Goal: Task Accomplishment & Management: Use online tool/utility

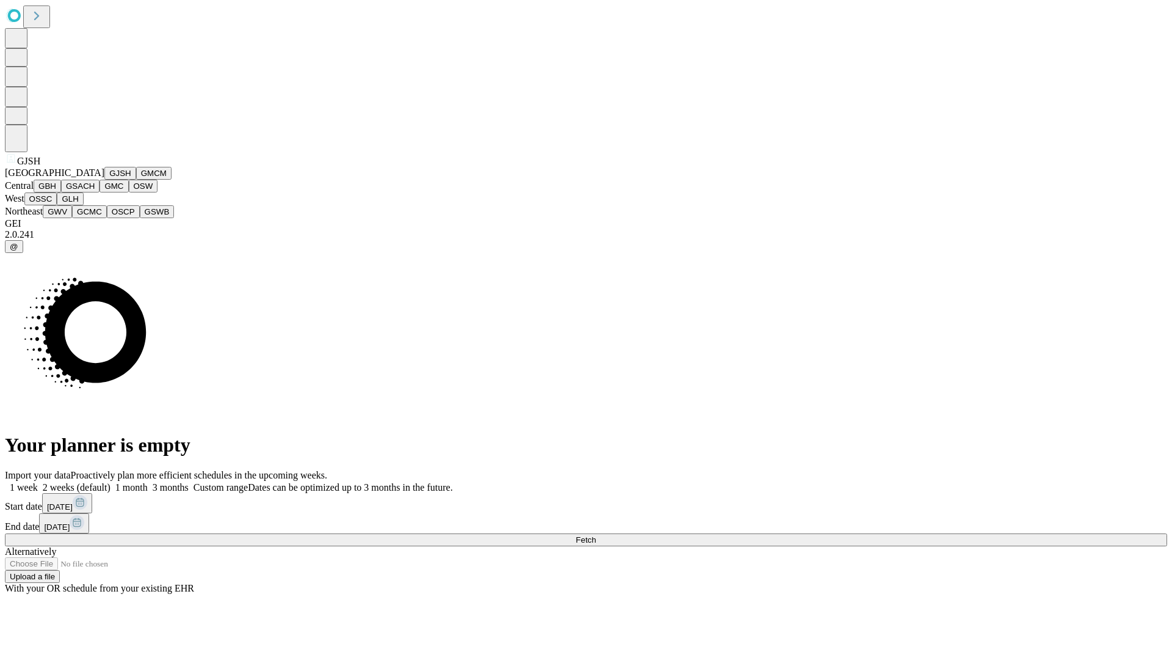
click at [104, 180] on button "GJSH" at bounding box center [120, 173] width 32 height 13
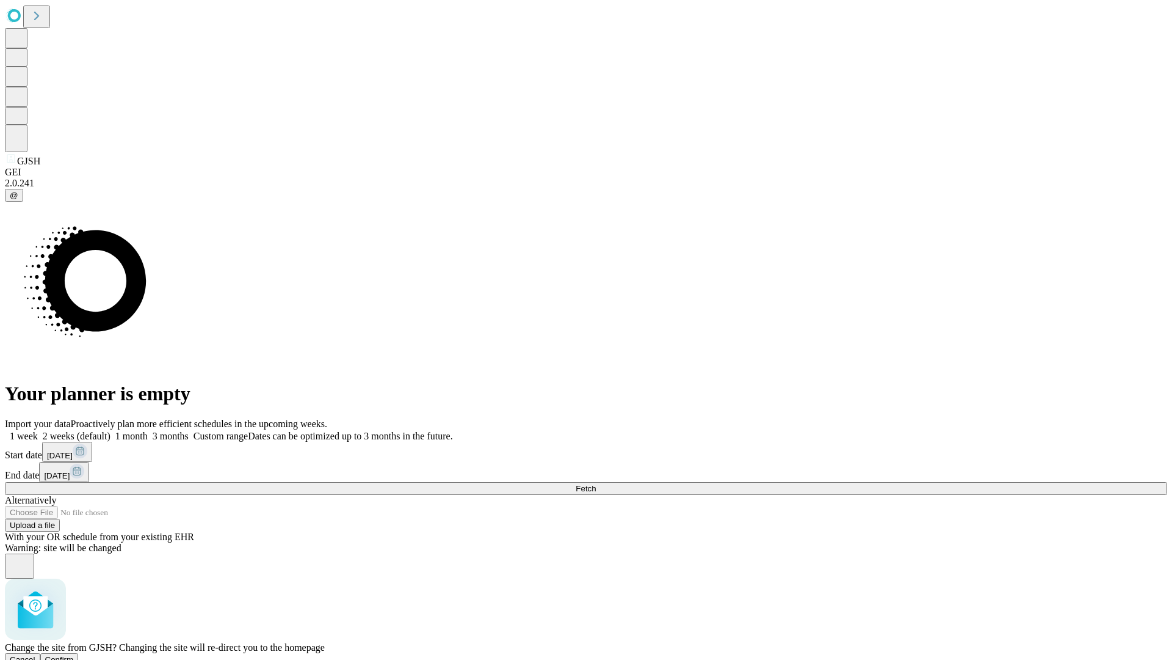
click at [74, 655] on span "Confirm" at bounding box center [59, 659] width 29 height 9
click at [111, 431] on label "2 weeks (default)" at bounding box center [74, 436] width 73 height 10
click at [596, 484] on span "Fetch" at bounding box center [586, 488] width 20 height 9
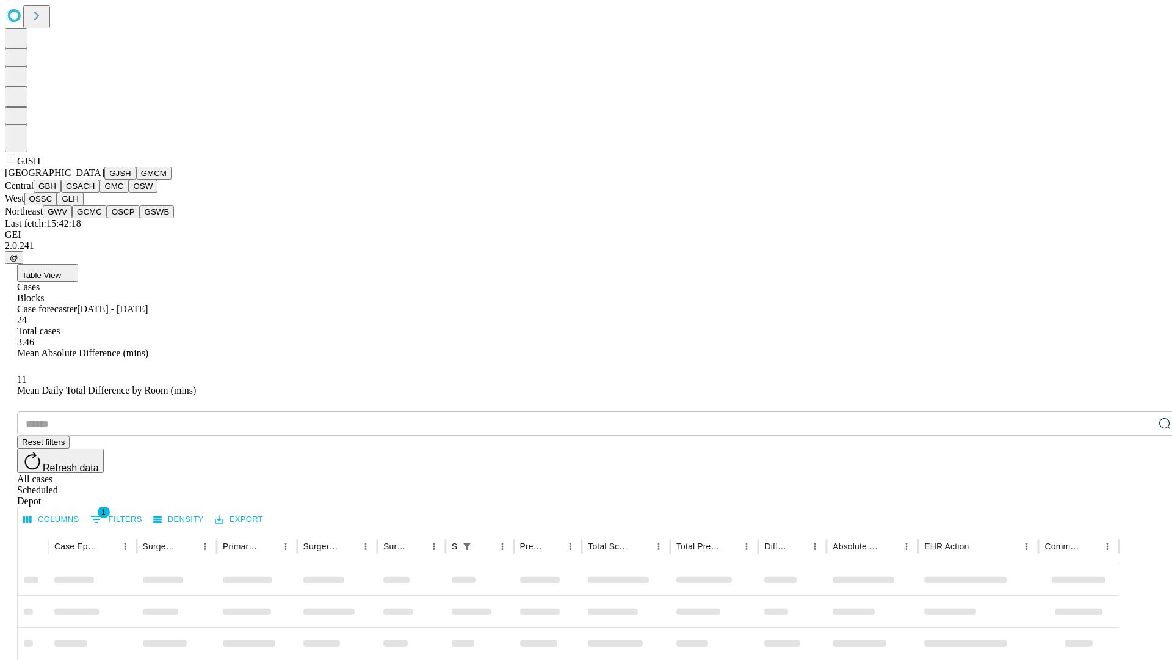
click at [136, 180] on button "GMCM" at bounding box center [153, 173] width 35 height 13
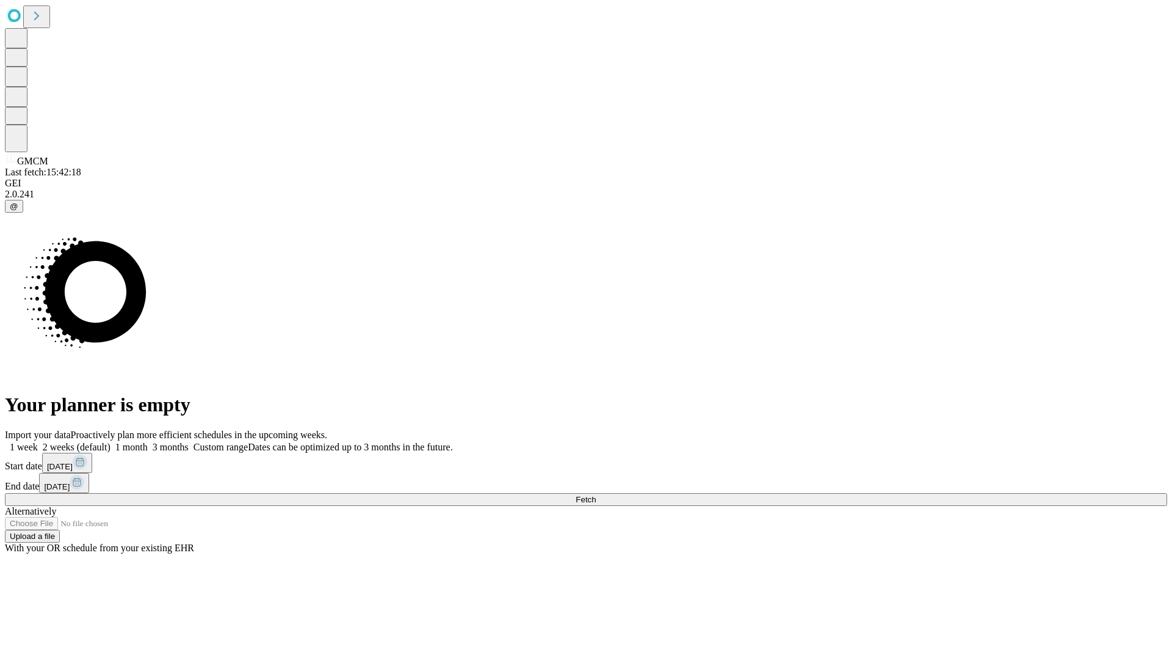
click at [111, 442] on label "2 weeks (default)" at bounding box center [74, 447] width 73 height 10
click at [596, 495] on span "Fetch" at bounding box center [586, 499] width 20 height 9
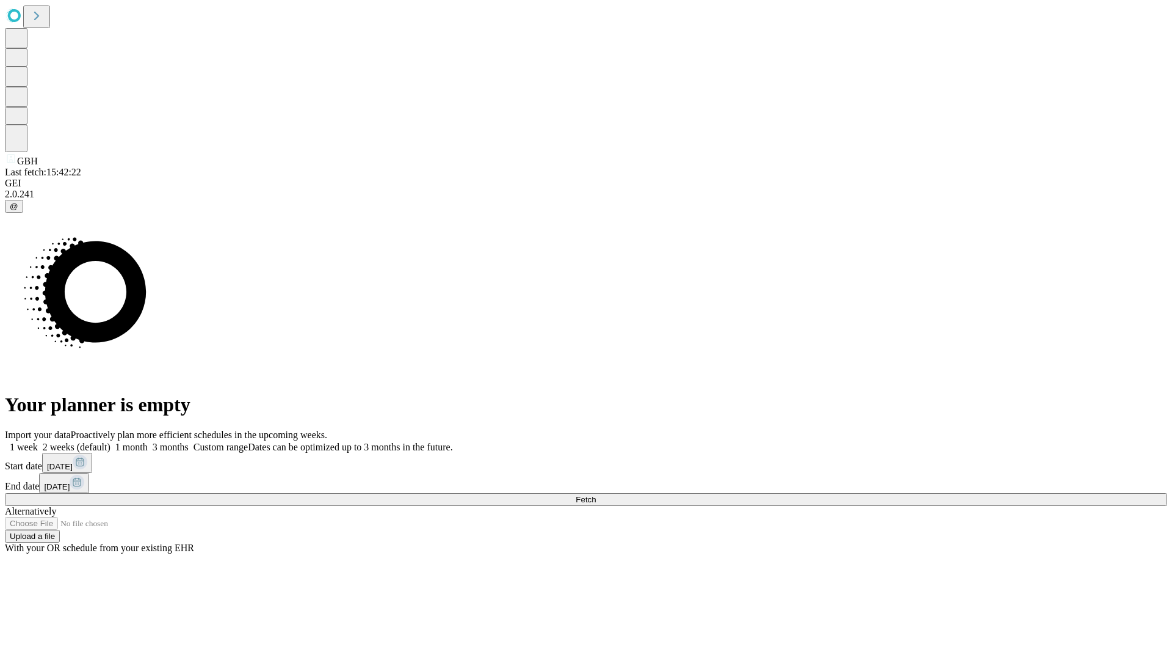
click at [111, 442] on label "2 weeks (default)" at bounding box center [74, 447] width 73 height 10
click at [596, 495] on span "Fetch" at bounding box center [586, 499] width 20 height 9
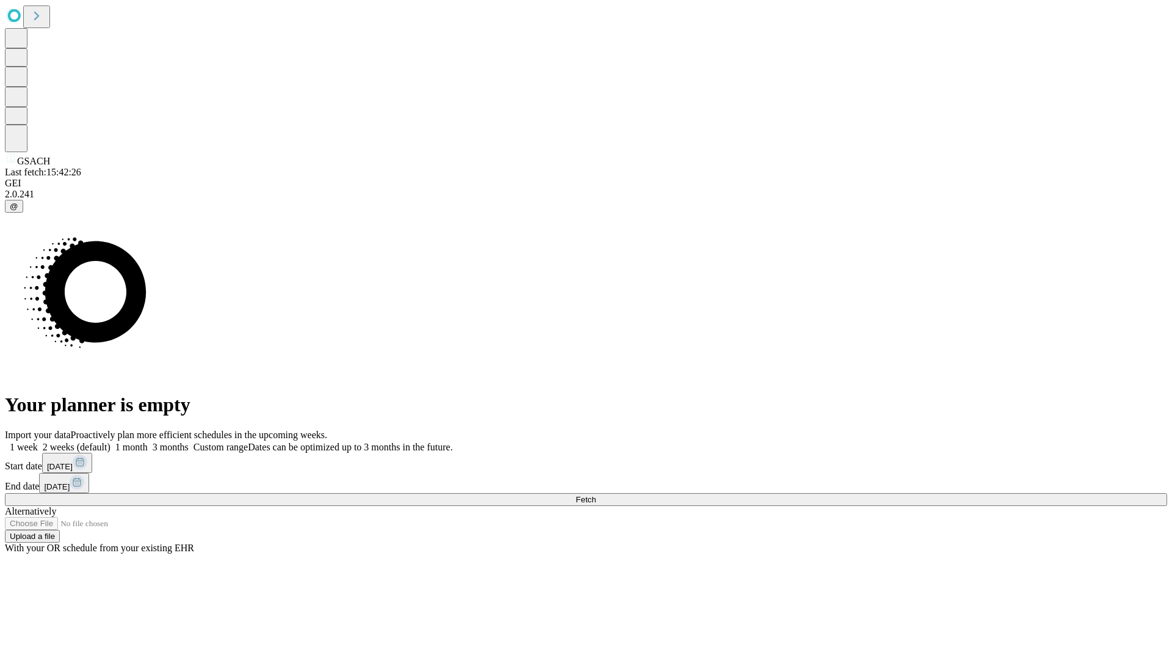
click at [596, 495] on span "Fetch" at bounding box center [586, 499] width 20 height 9
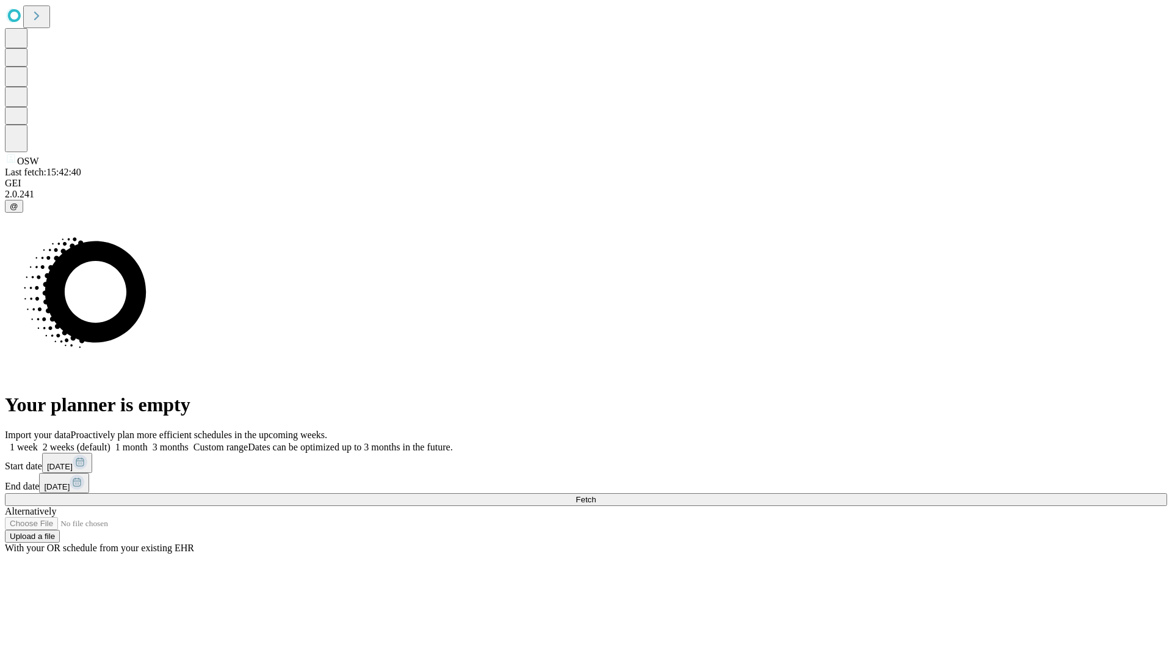
click at [596, 495] on span "Fetch" at bounding box center [586, 499] width 20 height 9
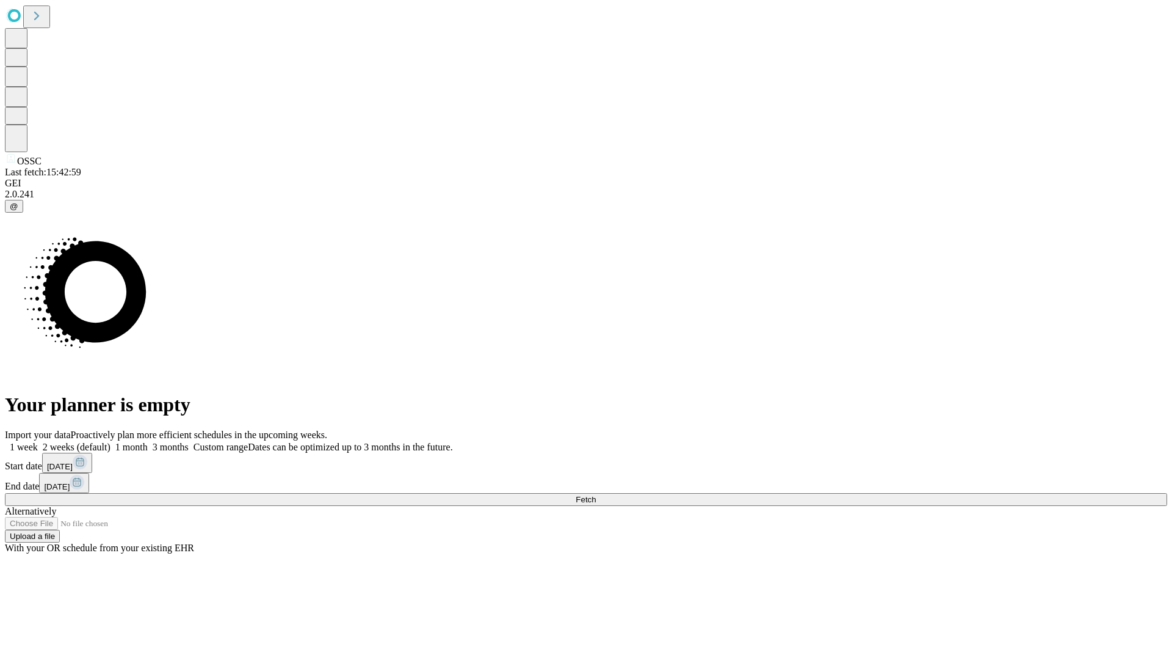
click at [111, 442] on label "2 weeks (default)" at bounding box center [74, 447] width 73 height 10
click at [596, 495] on span "Fetch" at bounding box center [586, 499] width 20 height 9
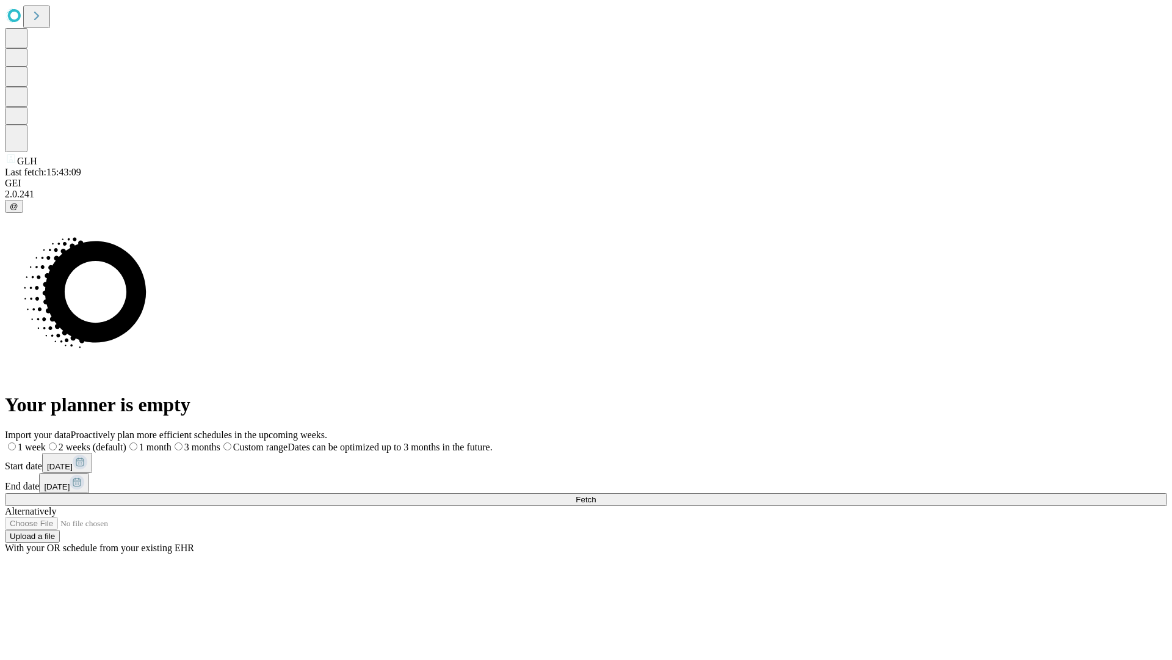
click at [596, 495] on span "Fetch" at bounding box center [586, 499] width 20 height 9
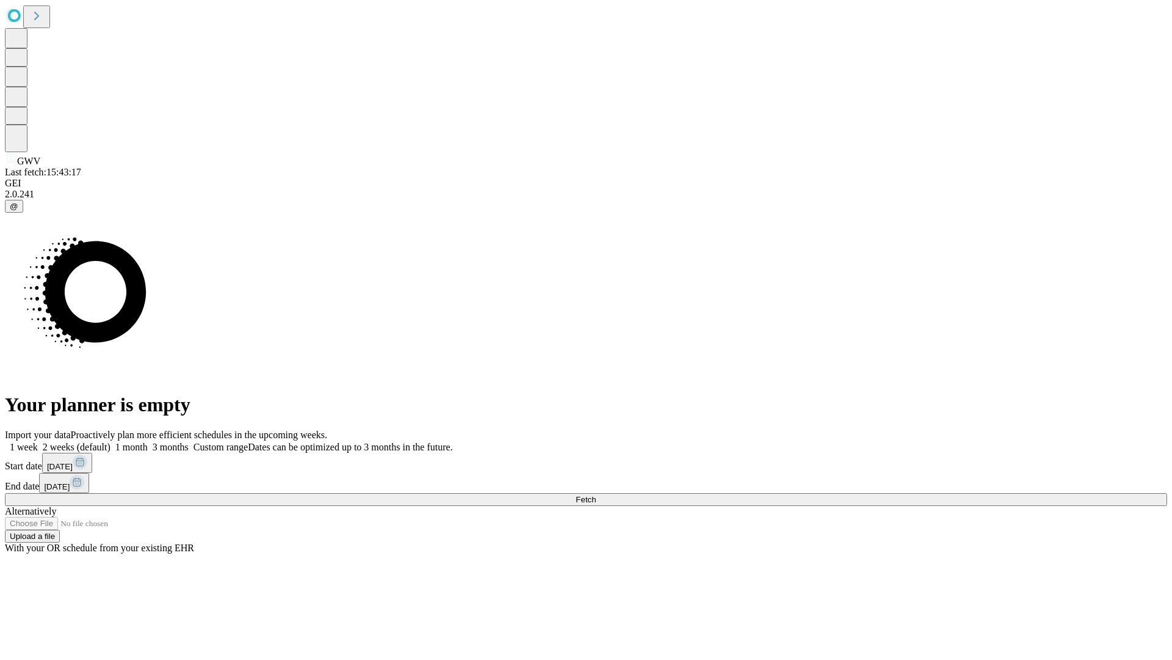
click at [111, 442] on label "2 weeks (default)" at bounding box center [74, 447] width 73 height 10
click at [596, 495] on span "Fetch" at bounding box center [586, 499] width 20 height 9
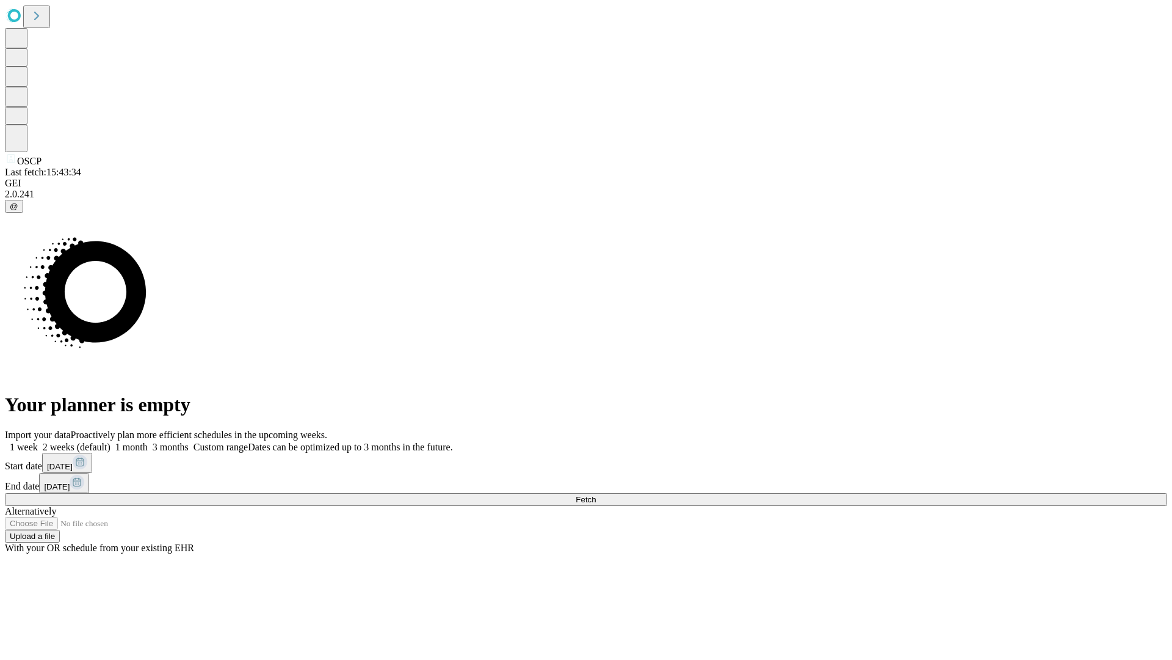
click at [111, 442] on label "2 weeks (default)" at bounding box center [74, 447] width 73 height 10
click at [596, 495] on span "Fetch" at bounding box center [586, 499] width 20 height 9
